Goal: Task Accomplishment & Management: Manage account settings

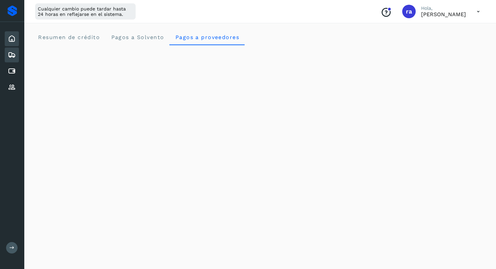
click at [15, 54] on icon at bounding box center [12, 55] width 8 height 8
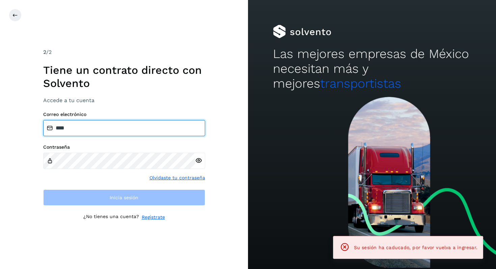
click at [142, 124] on input "****" at bounding box center [124, 128] width 162 height 16
type input "**********"
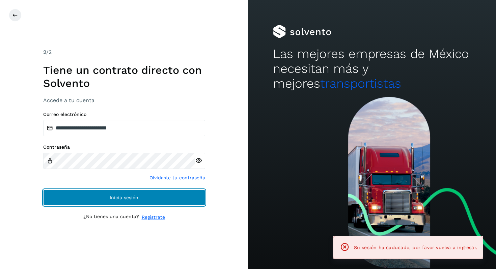
click at [136, 200] on span "Inicia sesión" at bounding box center [124, 197] width 29 height 5
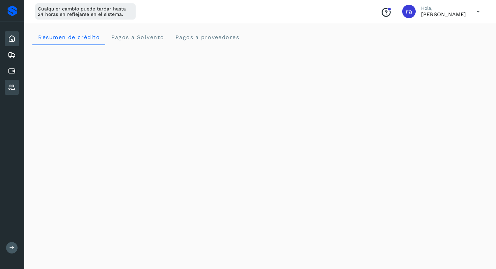
click at [11, 93] on div "Proveedores" at bounding box center [12, 87] width 14 height 15
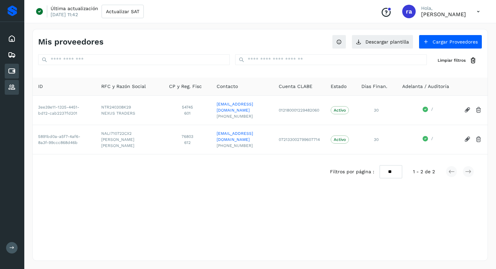
click at [13, 71] on icon at bounding box center [12, 71] width 8 height 8
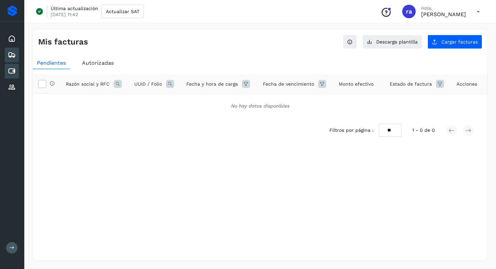
click at [17, 54] on div "Embarques" at bounding box center [12, 55] width 14 height 15
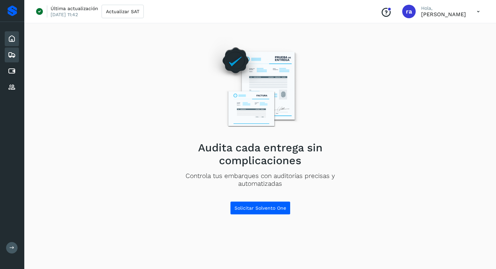
click at [15, 35] on icon at bounding box center [12, 39] width 8 height 8
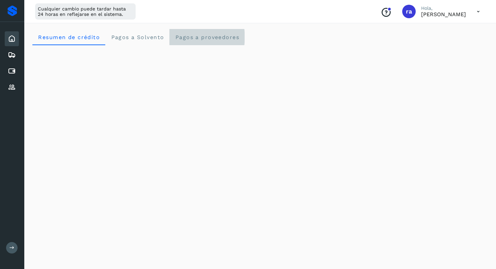
click at [201, 38] on span "Pagos a proveedores" at bounding box center [207, 37] width 64 height 6
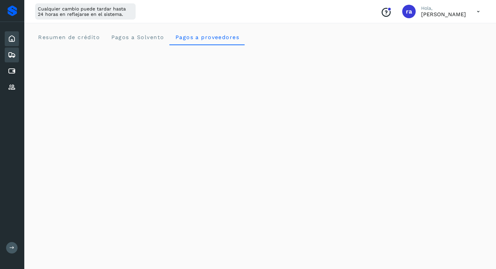
click at [16, 52] on icon at bounding box center [12, 55] width 8 height 8
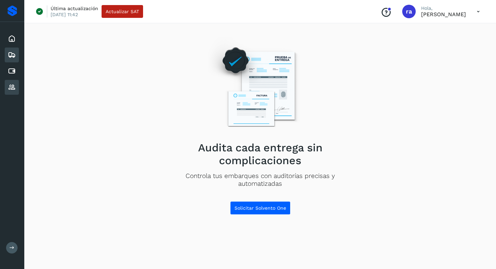
click at [16, 82] on div "Proveedores" at bounding box center [12, 87] width 14 height 15
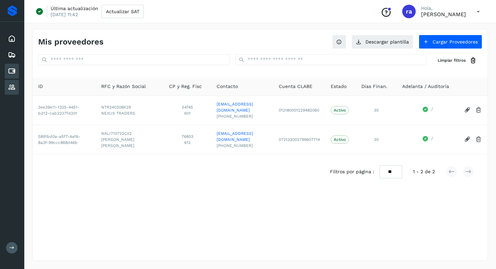
click at [13, 74] on icon at bounding box center [12, 71] width 8 height 8
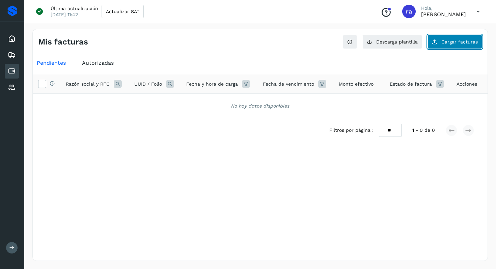
click at [466, 44] on span "Cargar facturas" at bounding box center [459, 41] width 36 height 5
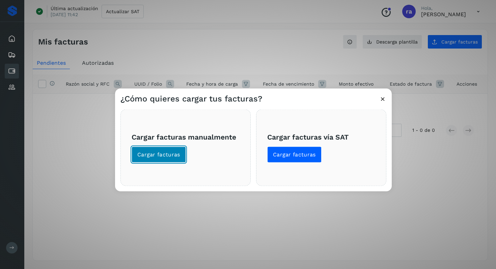
click at [165, 152] on span "Cargar facturas" at bounding box center [158, 154] width 43 height 7
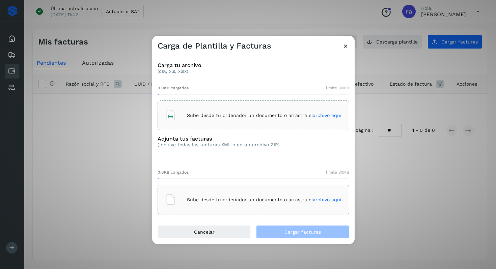
click at [344, 45] on icon at bounding box center [345, 45] width 7 height 7
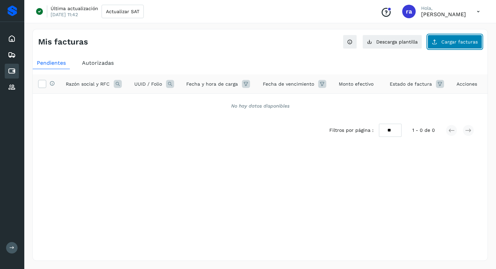
click at [457, 44] on span "Cargar facturas" at bounding box center [459, 41] width 36 height 5
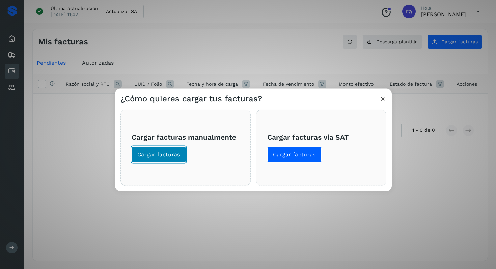
click at [169, 157] on span "Cargar facturas" at bounding box center [158, 154] width 43 height 7
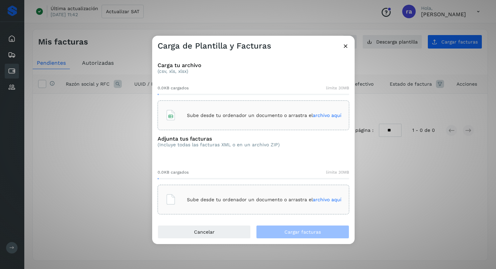
click at [346, 46] on icon at bounding box center [345, 45] width 7 height 7
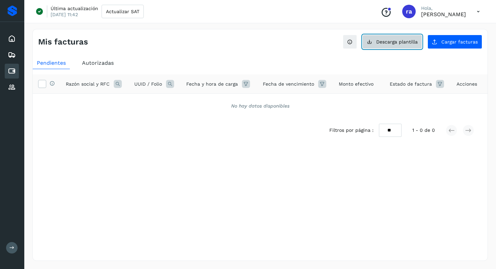
click at [391, 41] on span "Descarga plantilla" at bounding box center [396, 41] width 41 height 5
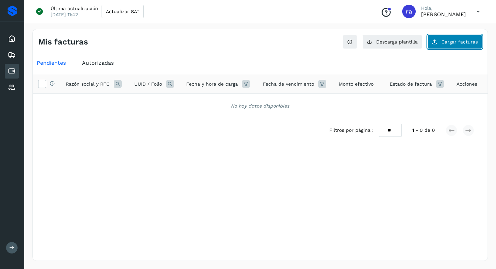
click at [450, 44] on span "Cargar facturas" at bounding box center [459, 41] width 36 height 5
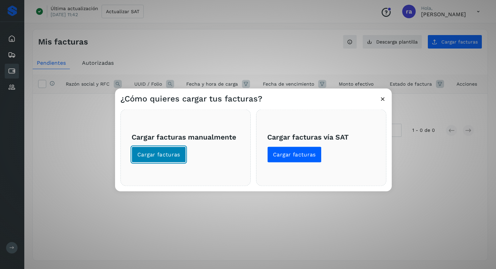
click at [173, 153] on span "Cargar facturas" at bounding box center [158, 154] width 43 height 7
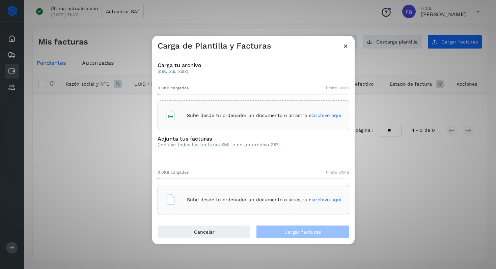
click at [344, 44] on icon at bounding box center [345, 45] width 7 height 7
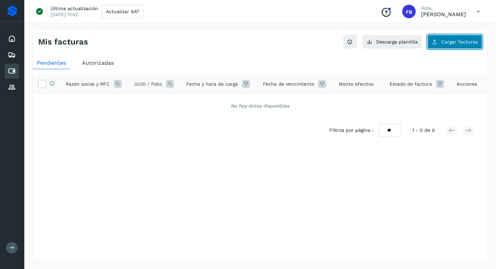
click at [446, 42] on span "Cargar facturas" at bounding box center [459, 41] width 36 height 5
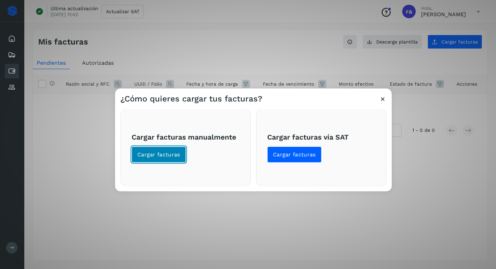
click at [154, 159] on button "Cargar facturas" at bounding box center [159, 155] width 54 height 16
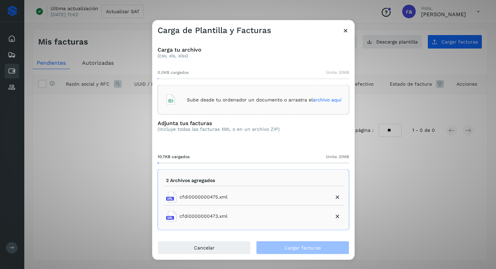
click at [346, 32] on icon at bounding box center [345, 30] width 7 height 7
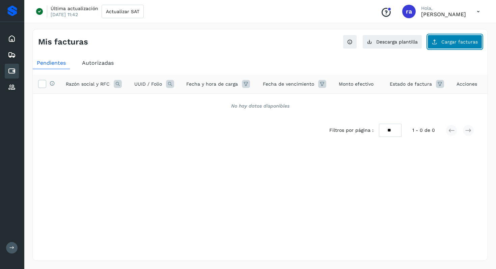
click at [450, 45] on button "Cargar facturas" at bounding box center [454, 42] width 55 height 14
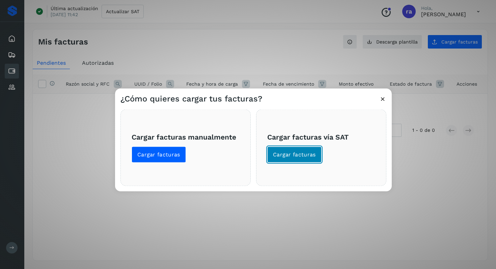
click at [309, 154] on span "Cargar facturas" at bounding box center [294, 154] width 43 height 7
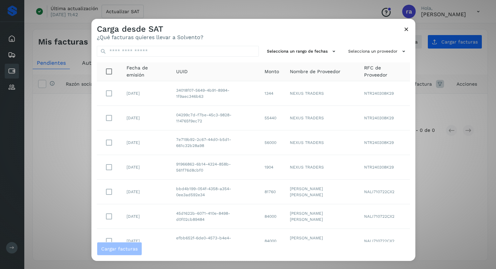
click at [184, 115] on td "04299c7d-f7be-45c3-9828-114765f9ec72" at bounding box center [215, 118] width 88 height 25
click at [155, 52] on input "text" at bounding box center [178, 51] width 162 height 11
paste input "**********"
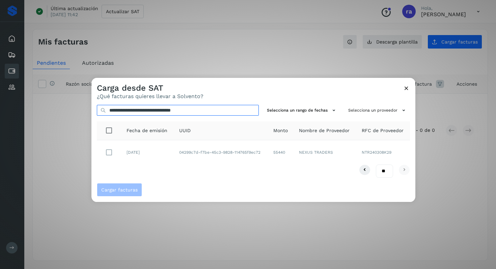
type input "**********"
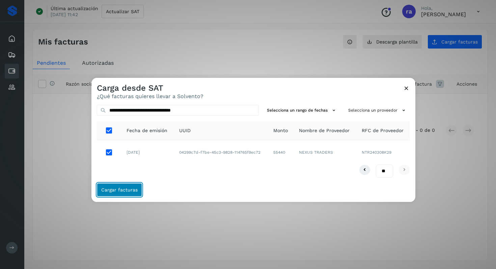
click at [120, 190] on span "Cargar facturas" at bounding box center [119, 190] width 36 height 5
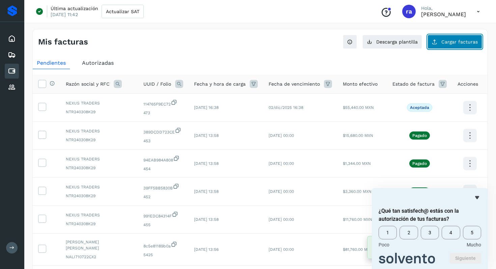
click at [463, 46] on button "Cargar facturas" at bounding box center [454, 42] width 55 height 14
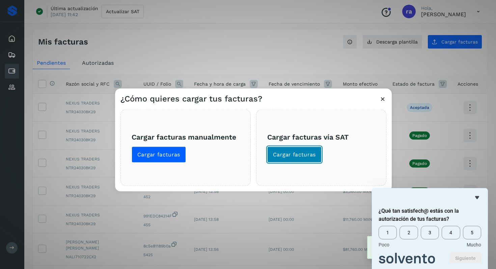
click at [292, 155] on span "Cargar facturas" at bounding box center [294, 154] width 43 height 7
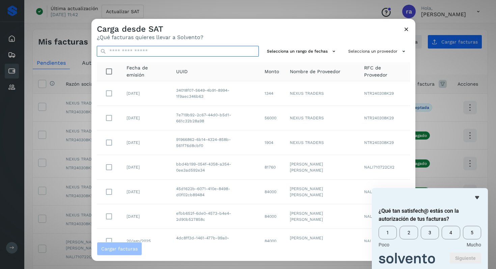
click at [162, 53] on input "text" at bounding box center [178, 51] width 162 height 11
paste input "**********"
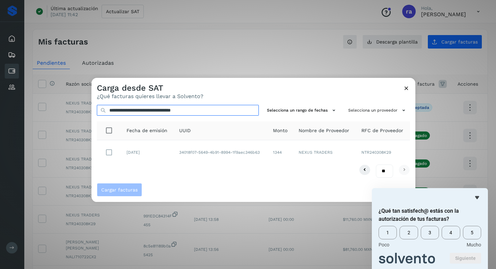
type input "**********"
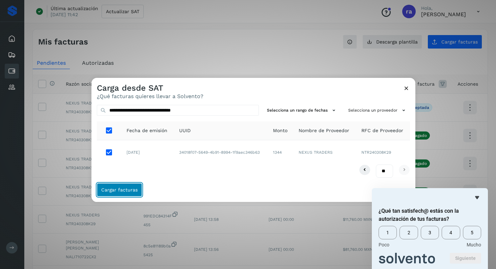
click at [114, 191] on span "Cargar facturas" at bounding box center [119, 190] width 36 height 5
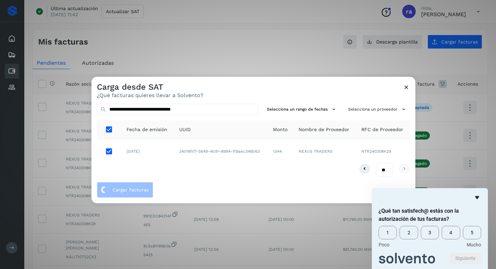
click at [478, 199] on icon "Ocultar encuesta" at bounding box center [477, 198] width 8 height 8
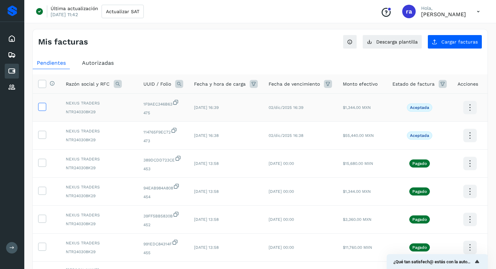
click at [41, 108] on icon at bounding box center [41, 106] width 7 height 7
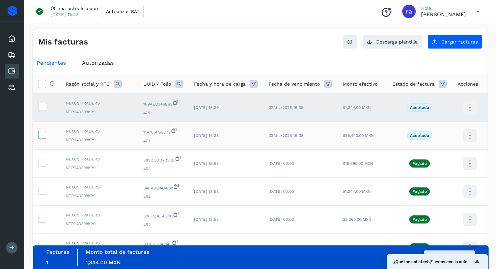
click at [44, 135] on icon at bounding box center [41, 134] width 7 height 7
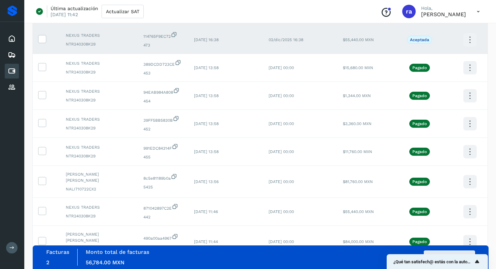
scroll to position [96, 0]
click at [460, 252] on button "Autorizar facturas" at bounding box center [449, 257] width 51 height 13
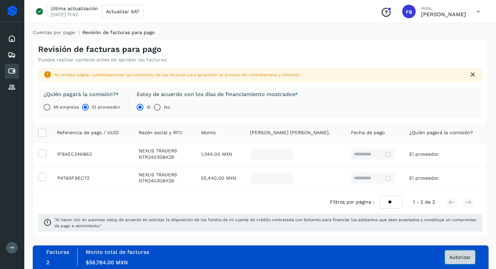
click at [459, 255] on span "Autorizar" at bounding box center [459, 257] width 21 height 5
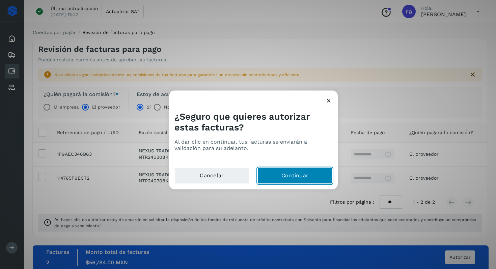
click at [289, 177] on button "Continuar" at bounding box center [294, 176] width 75 height 16
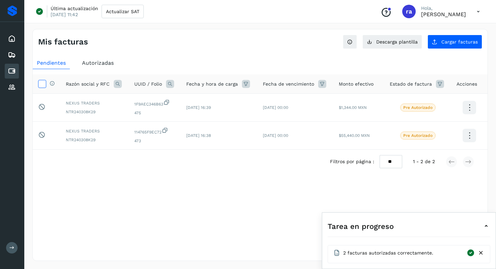
click at [42, 86] on icon at bounding box center [41, 83] width 7 height 7
click at [489, 226] on icon at bounding box center [486, 226] width 8 height 8
